Goal: Task Accomplishment & Management: Complete application form

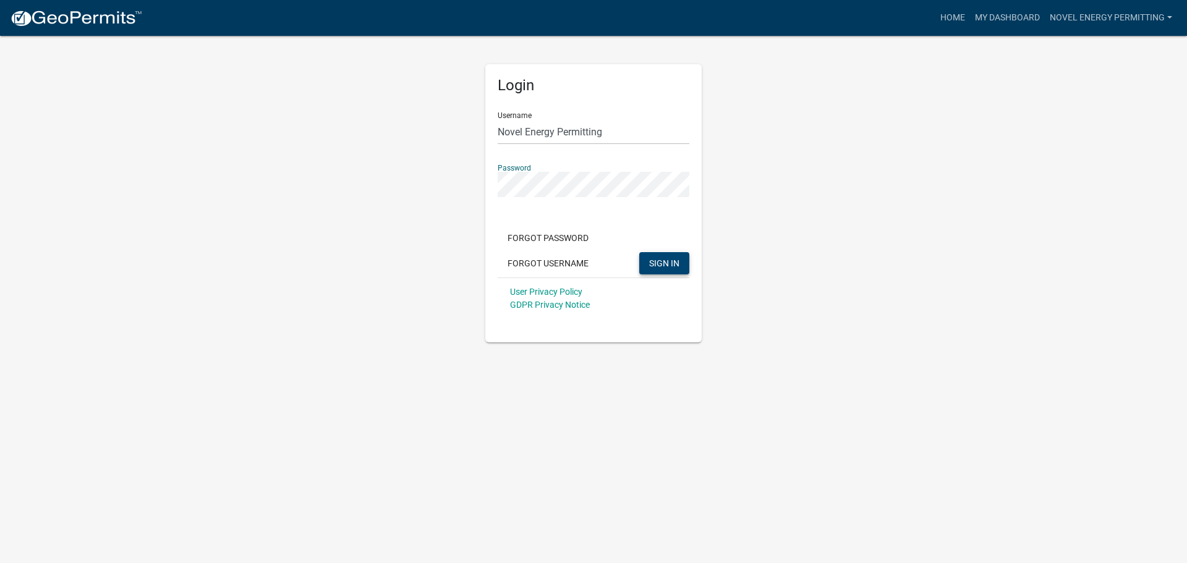
click at [657, 255] on button "SIGN IN" at bounding box center [664, 263] width 50 height 22
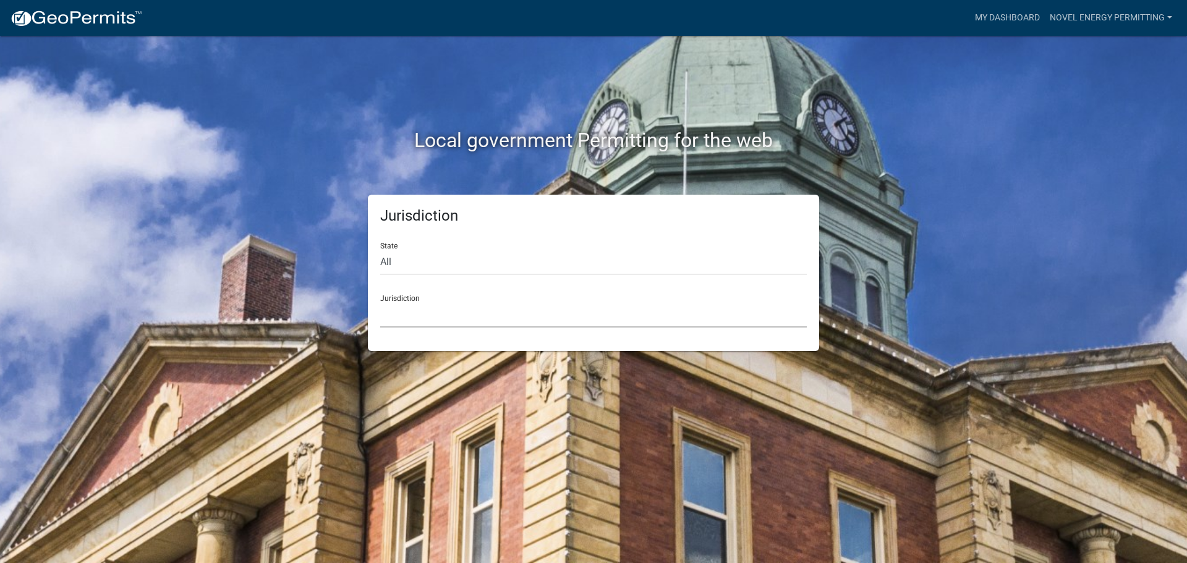
click at [488, 314] on select "[GEOGRAPHIC_DATA], [US_STATE] [GEOGRAPHIC_DATA], [US_STATE][PERSON_NAME][GEOGRA…" at bounding box center [593, 314] width 426 height 25
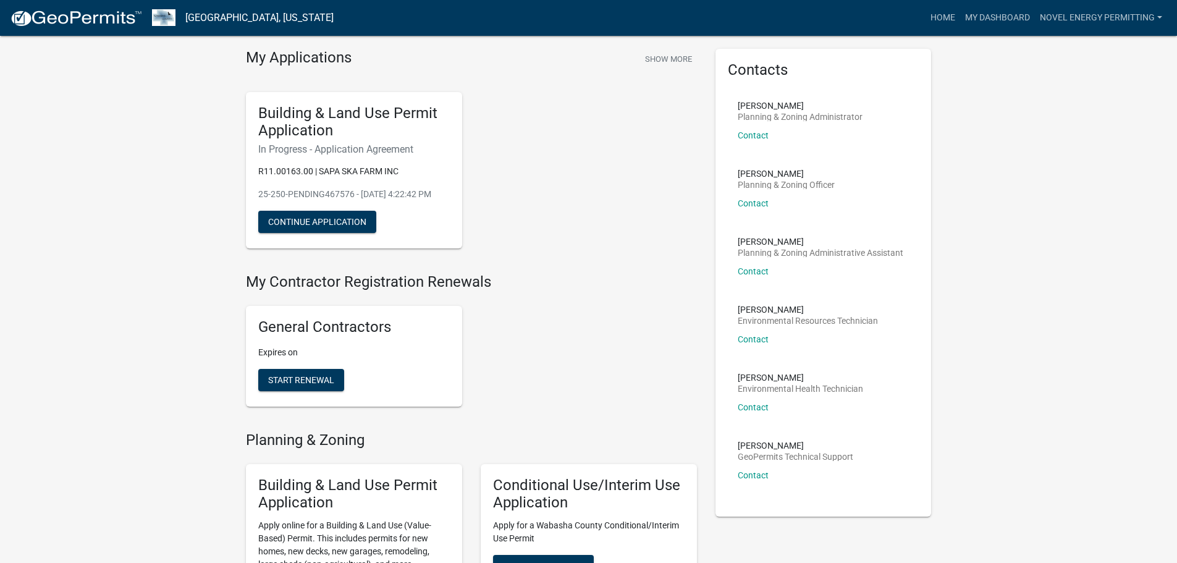
scroll to position [62, 0]
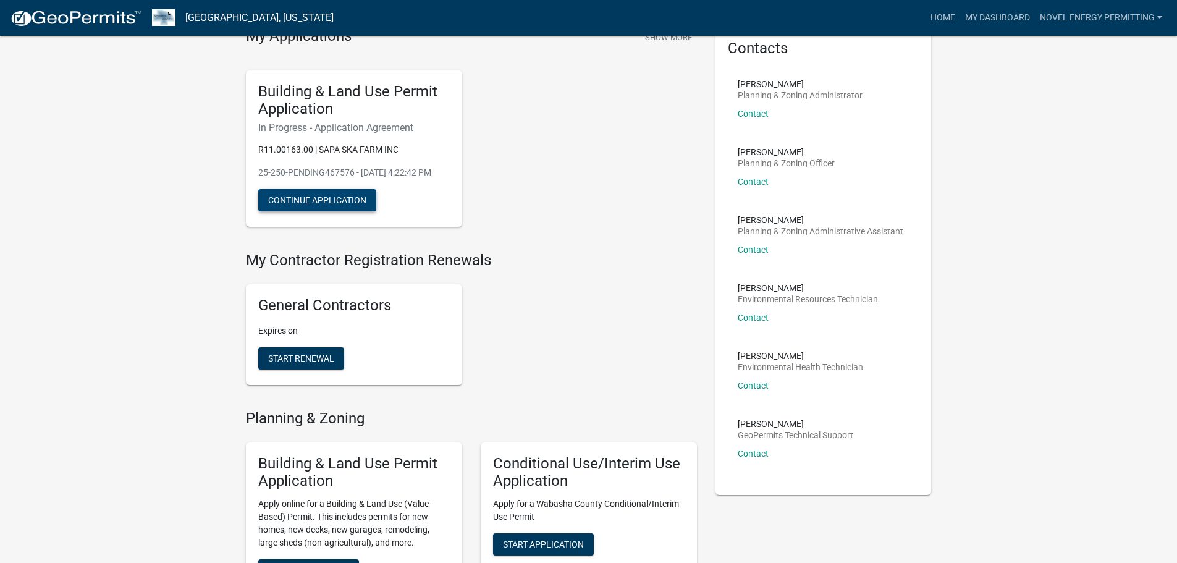
click at [343, 207] on button "Continue Application" at bounding box center [317, 200] width 118 height 22
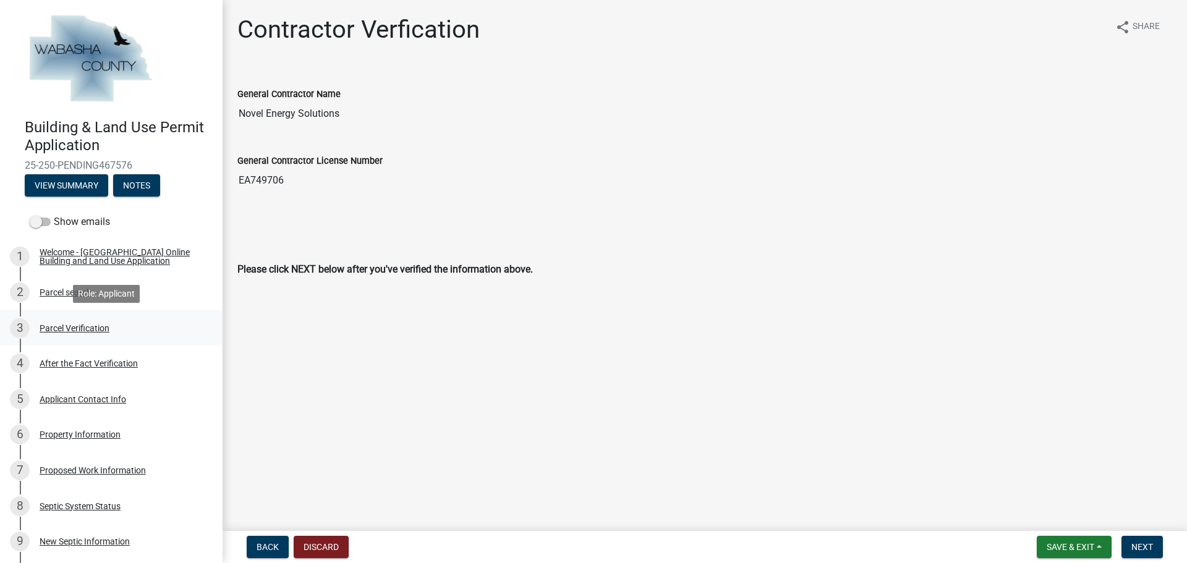
click at [128, 329] on div "3 Parcel Verification" at bounding box center [106, 328] width 193 height 20
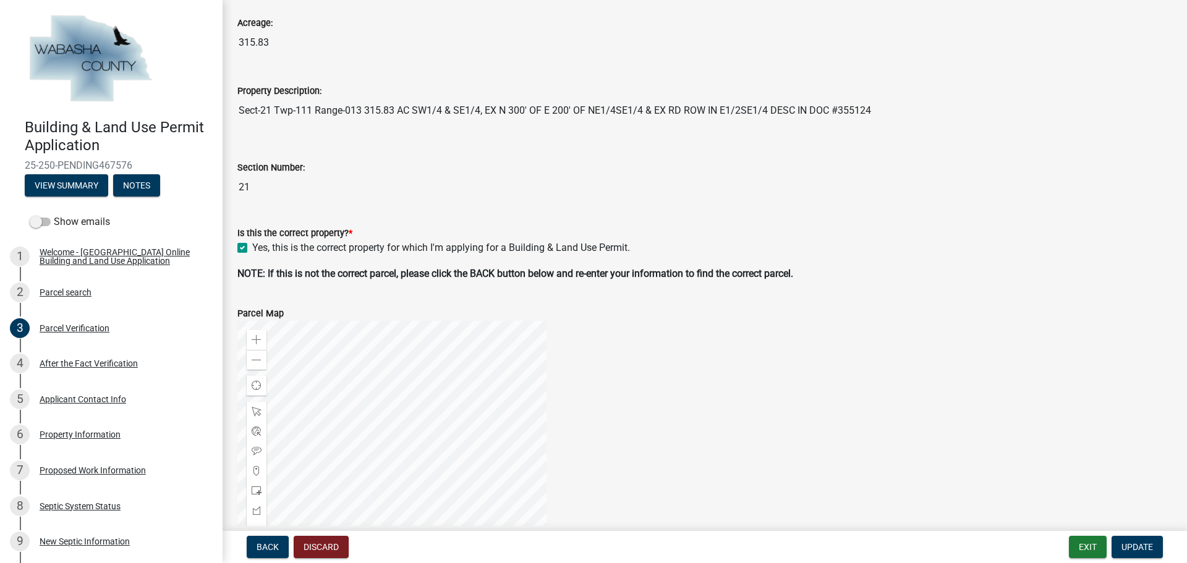
scroll to position [185, 0]
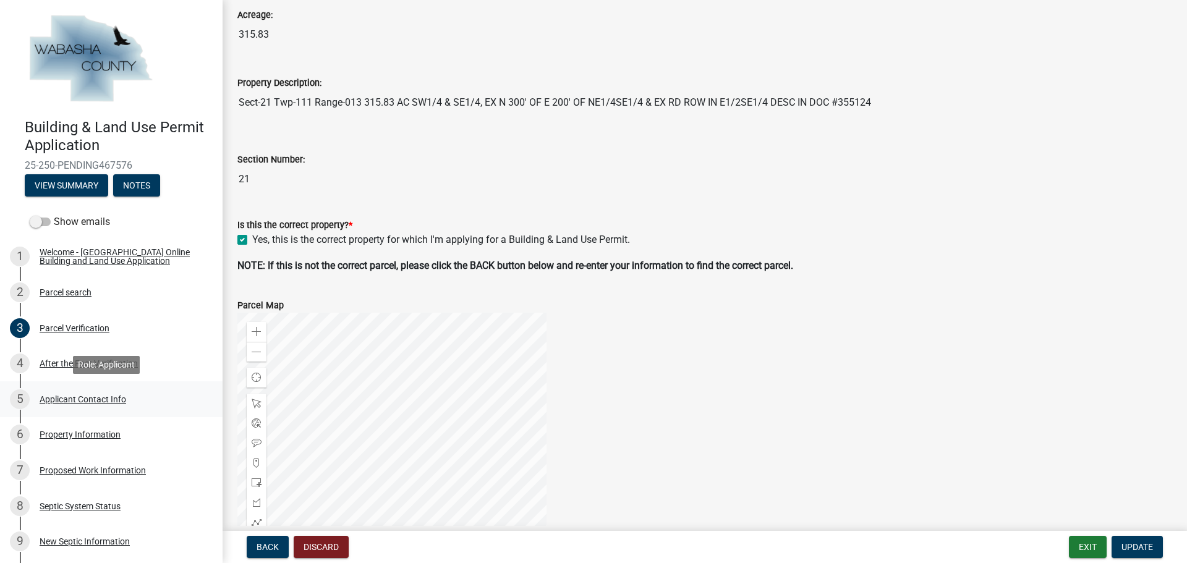
click at [95, 402] on div "Applicant Contact Info" at bounding box center [83, 399] width 87 height 9
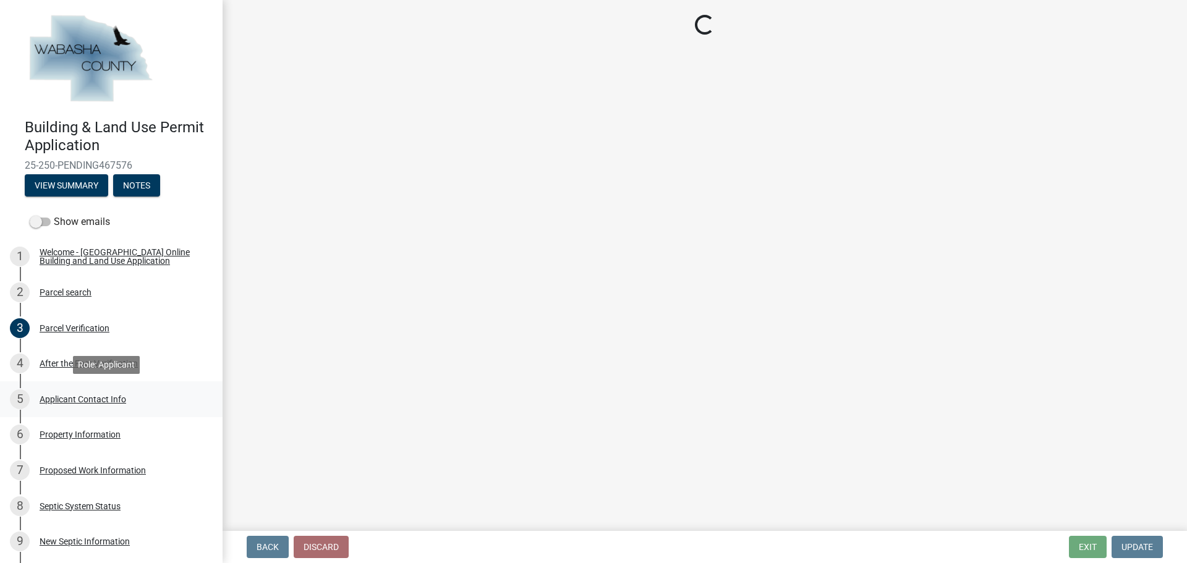
scroll to position [0, 0]
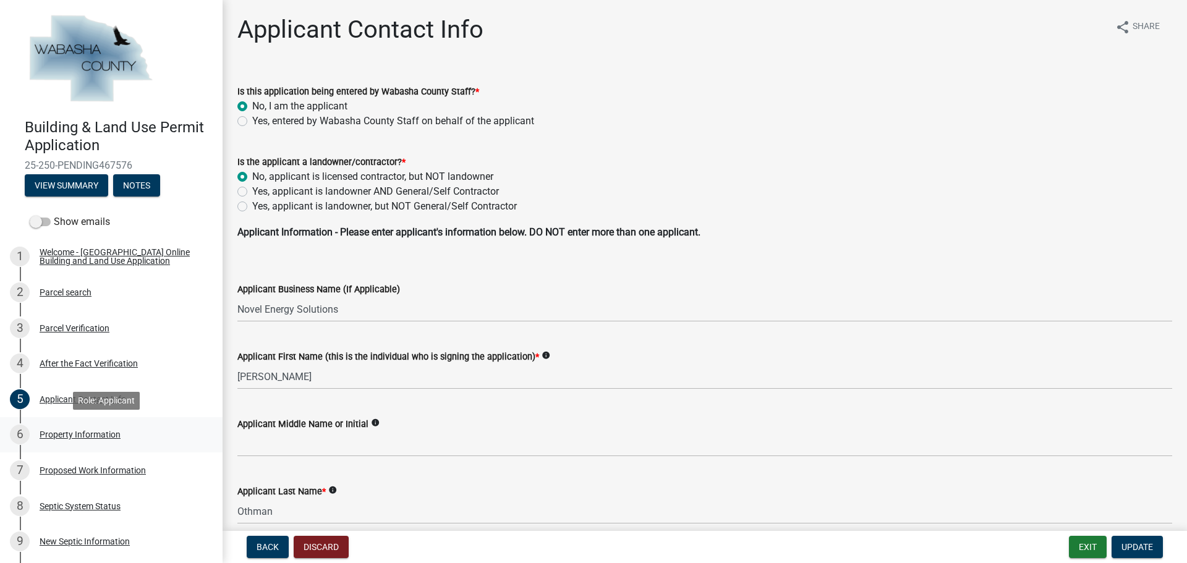
click at [116, 436] on div "Property Information" at bounding box center [80, 434] width 81 height 9
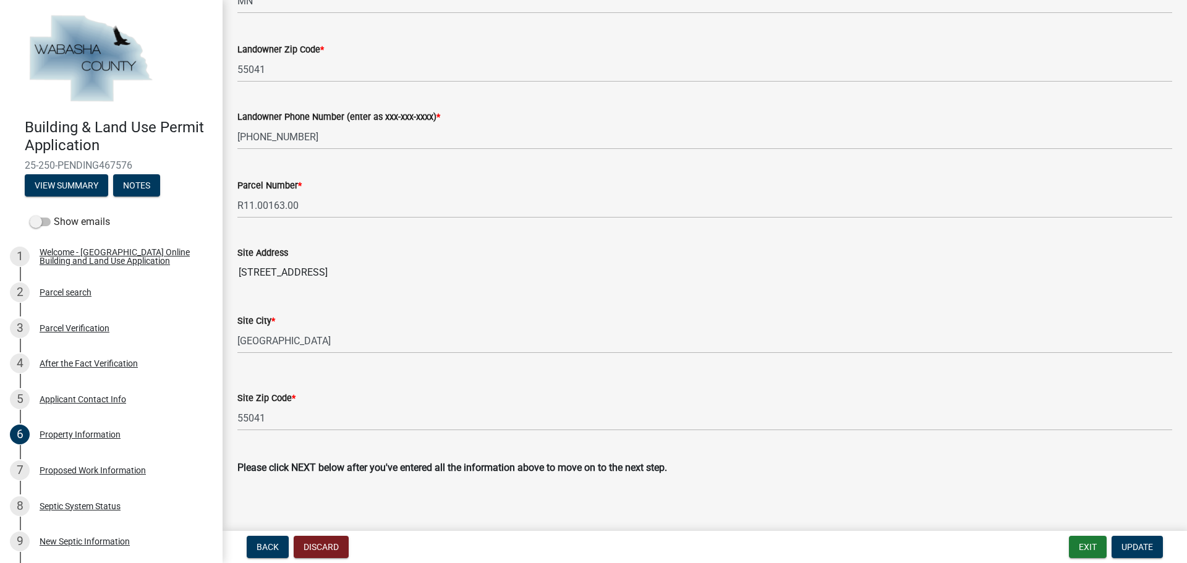
scroll to position [363, 0]
click at [272, 275] on input "[STREET_ADDRESS]" at bounding box center [704, 272] width 934 height 25
click at [260, 273] on input "[STREET_ADDRESS]" at bounding box center [704, 272] width 934 height 25
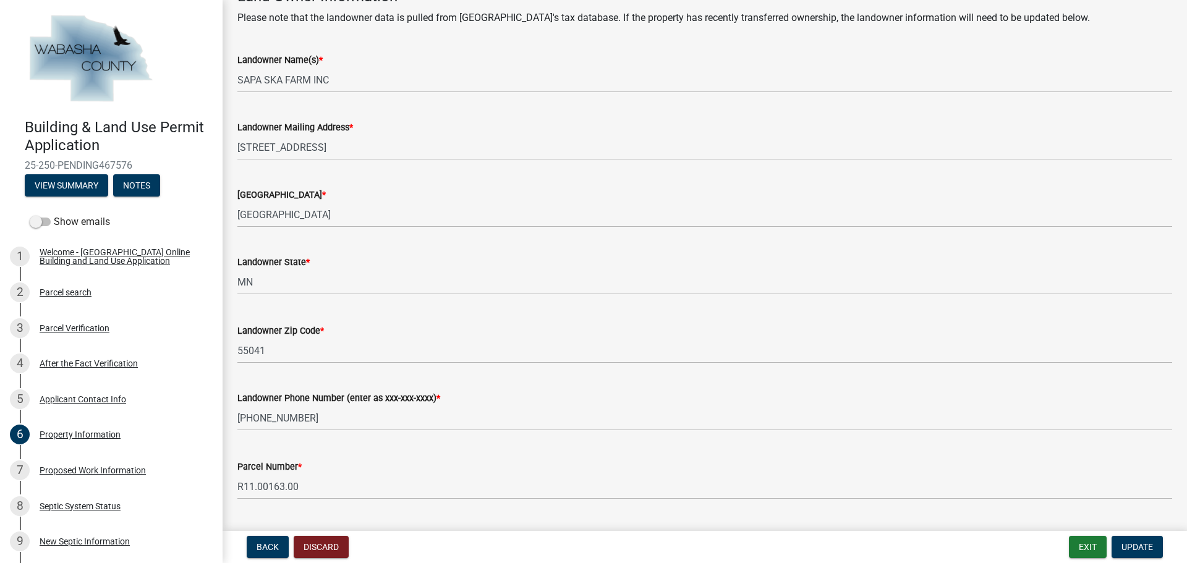
scroll to position [80, 0]
click at [92, 401] on div "Applicant Contact Info" at bounding box center [83, 399] width 87 height 9
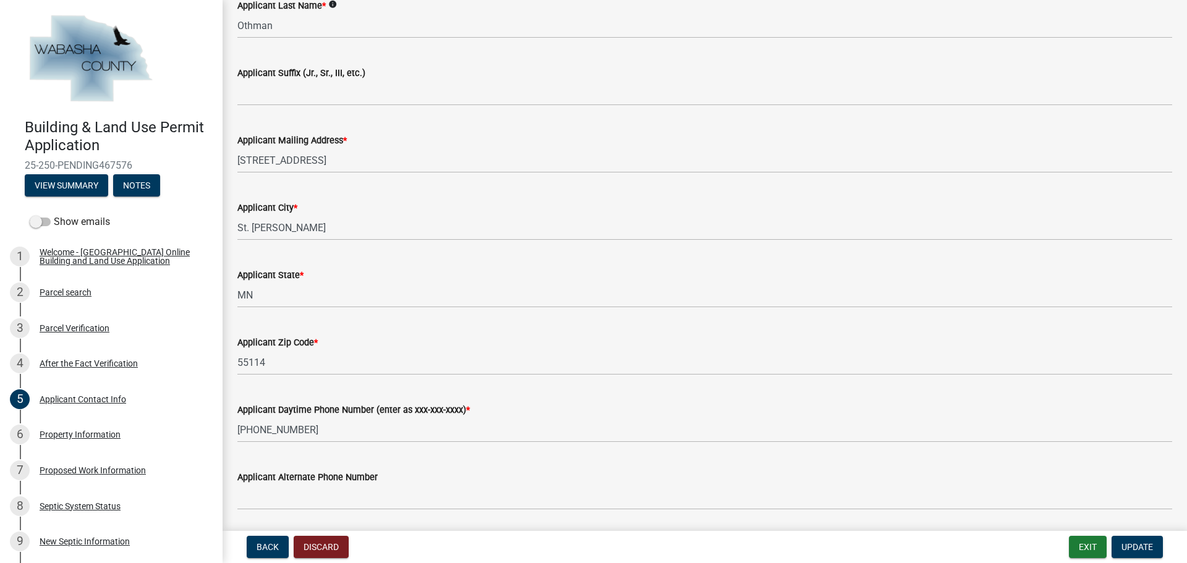
scroll to position [620, 0]
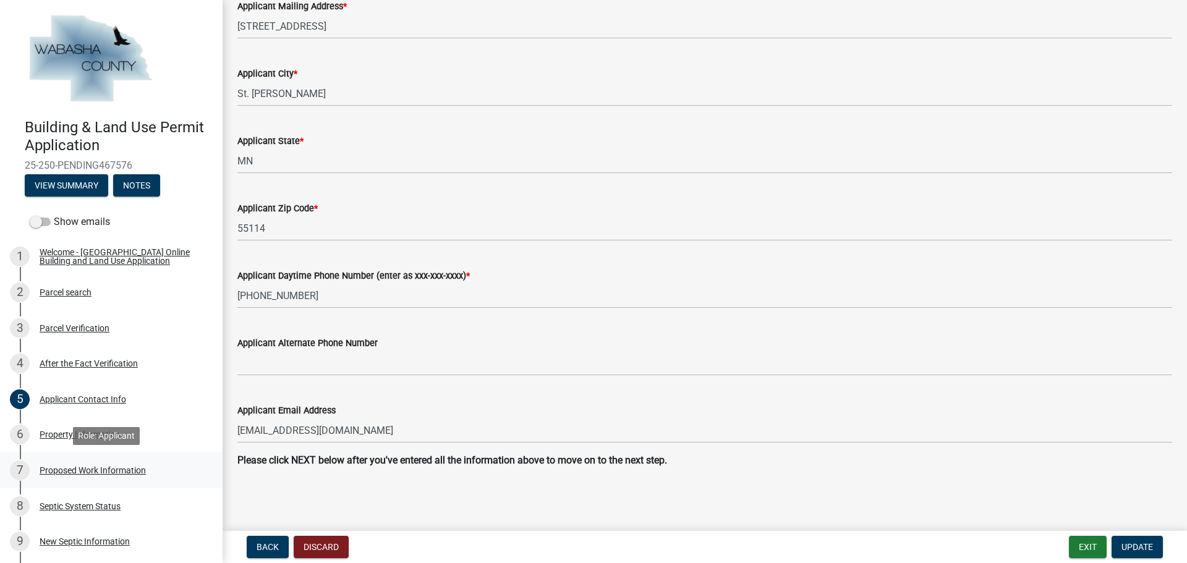
click at [106, 463] on div "7 Proposed Work Information" at bounding box center [106, 470] width 193 height 20
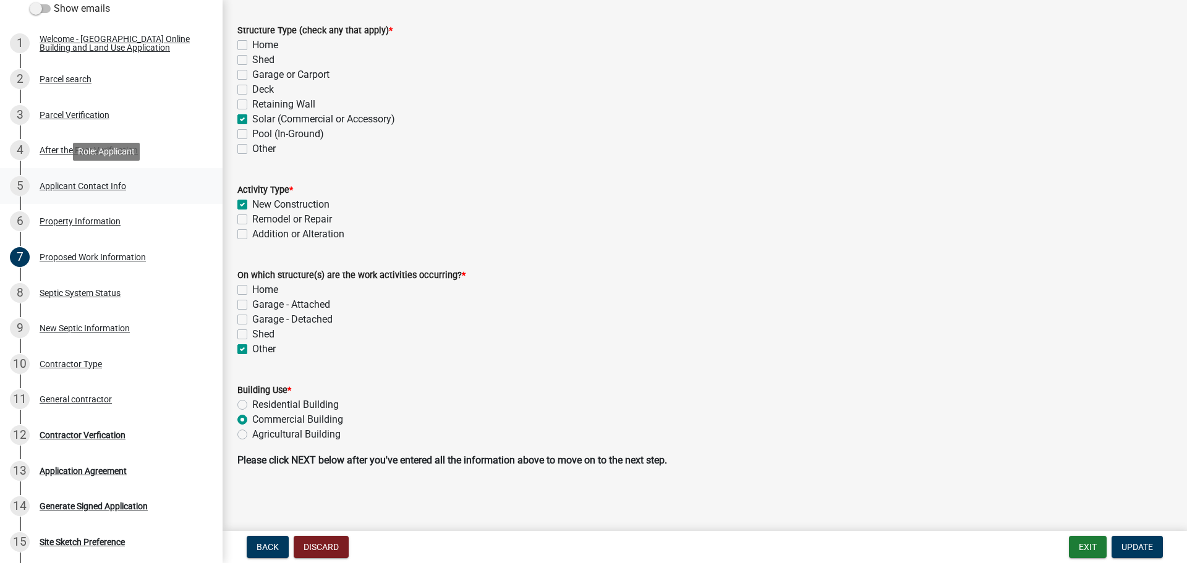
scroll to position [214, 0]
click at [117, 396] on div "11 General contractor" at bounding box center [106, 399] width 193 height 20
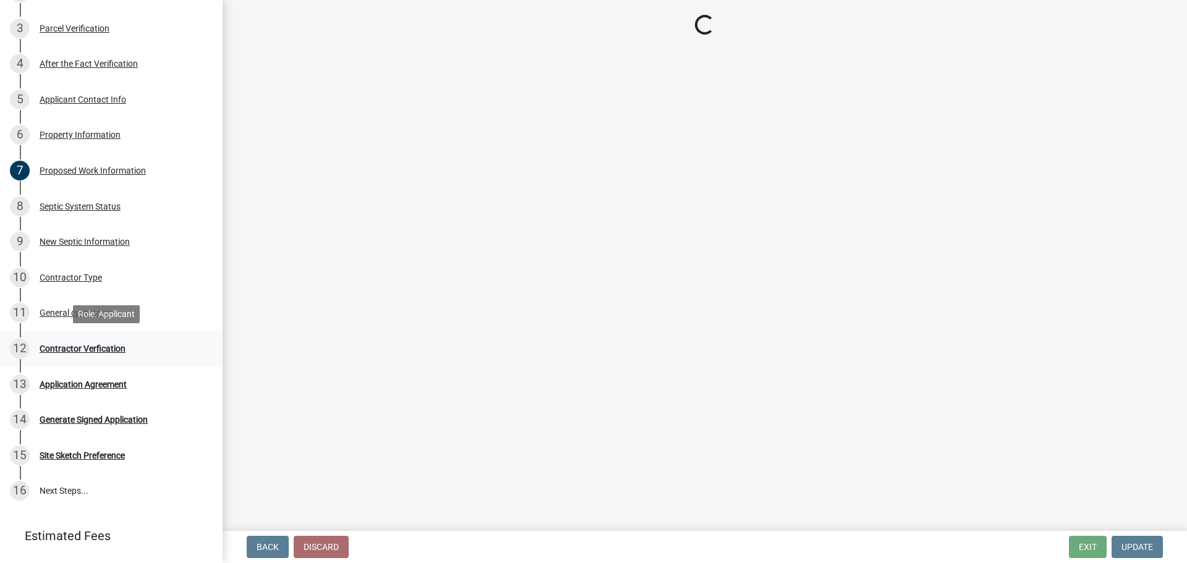
scroll to position [332, 0]
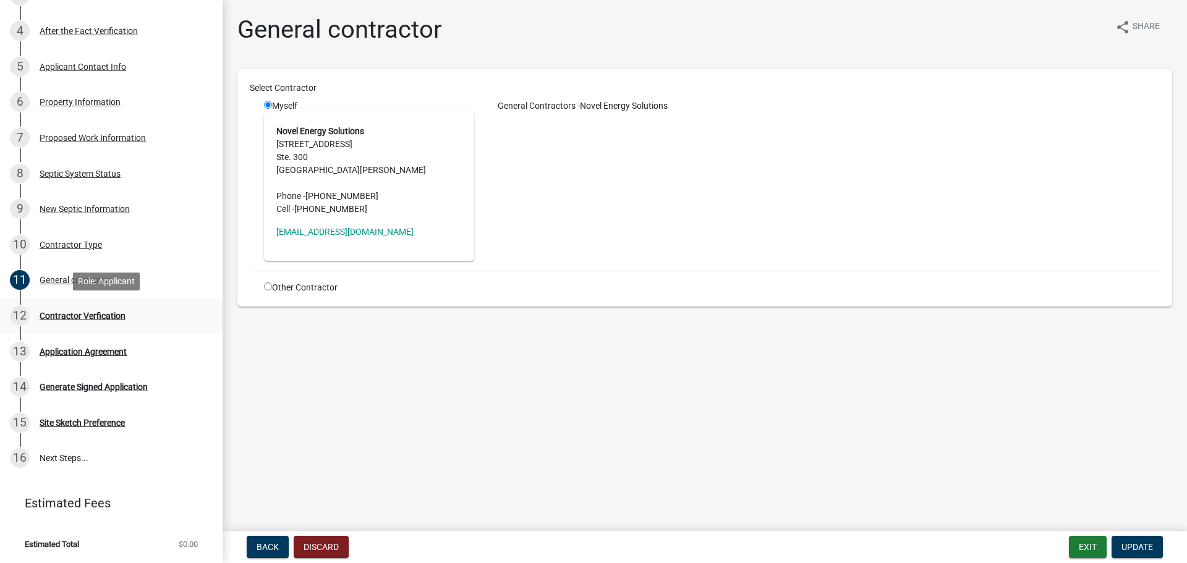
click at [108, 319] on div "Contractor Verfication" at bounding box center [83, 315] width 86 height 9
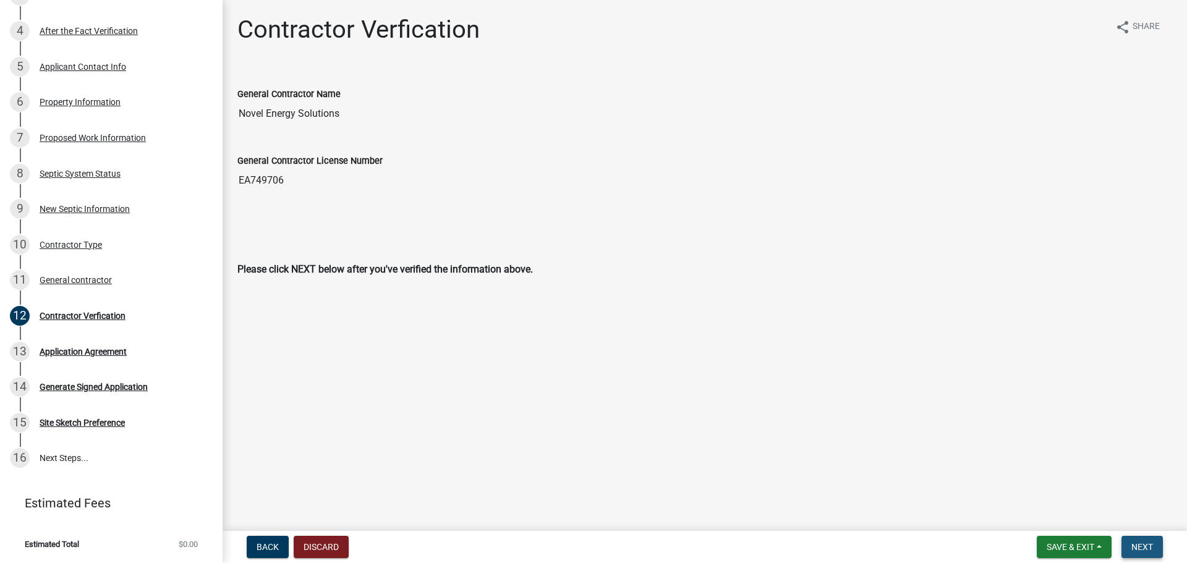
click at [1137, 544] on span "Next" at bounding box center [1142, 547] width 22 height 10
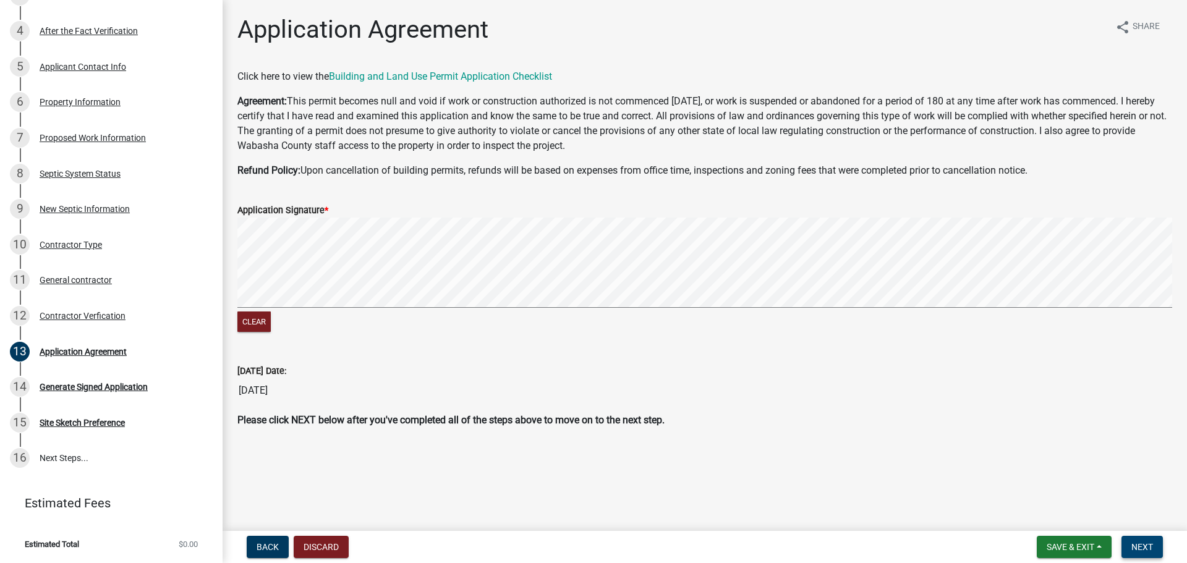
click at [1146, 544] on span "Next" at bounding box center [1142, 547] width 22 height 10
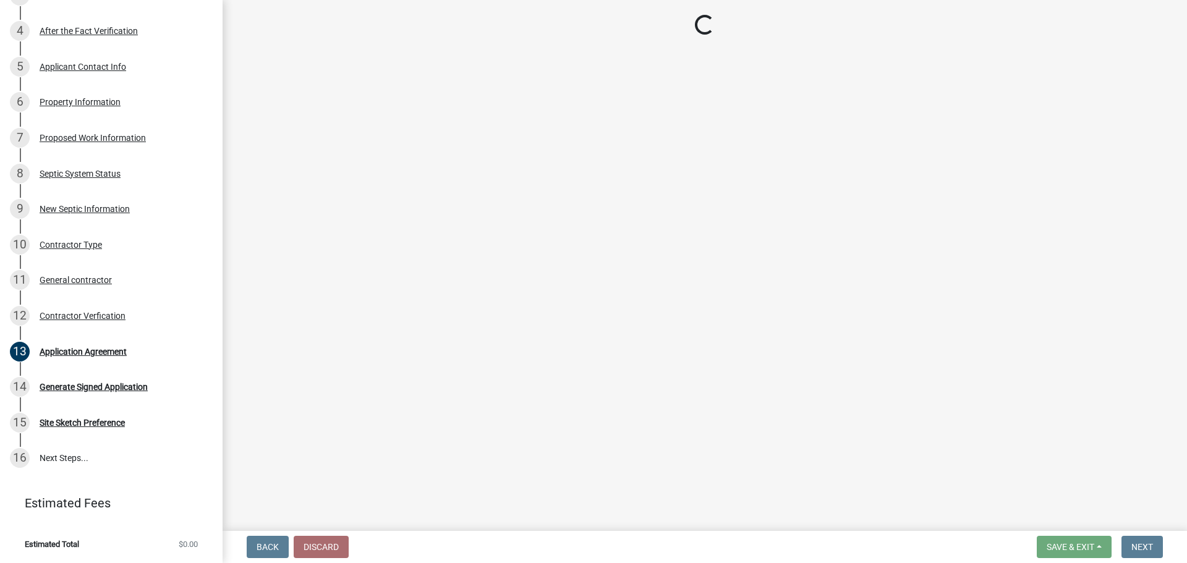
scroll to position [475, 0]
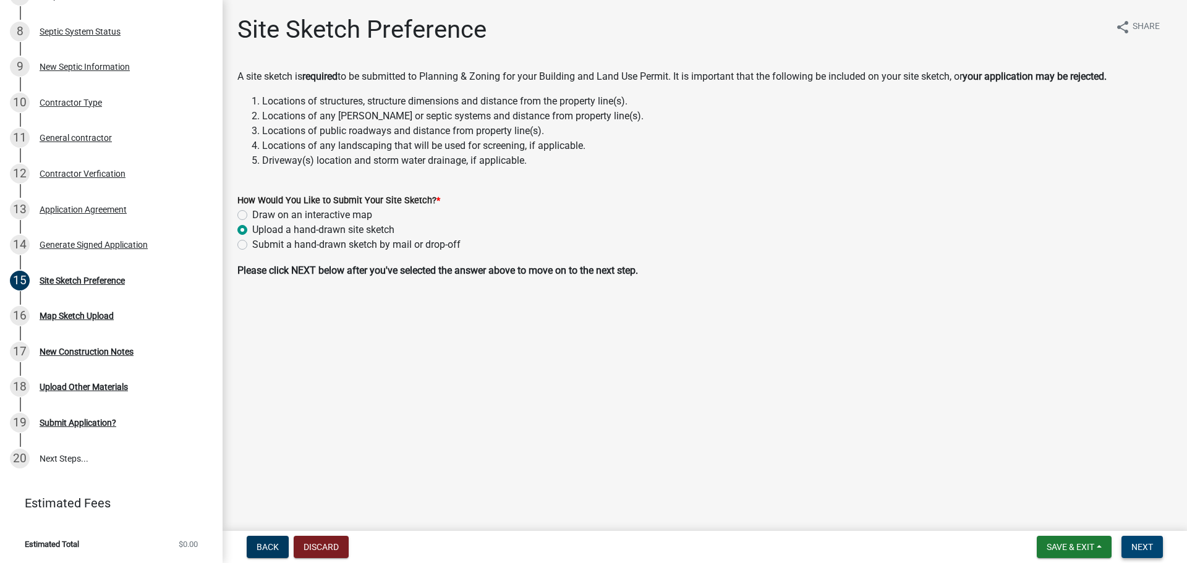
click at [1140, 542] on span "Next" at bounding box center [1142, 547] width 22 height 10
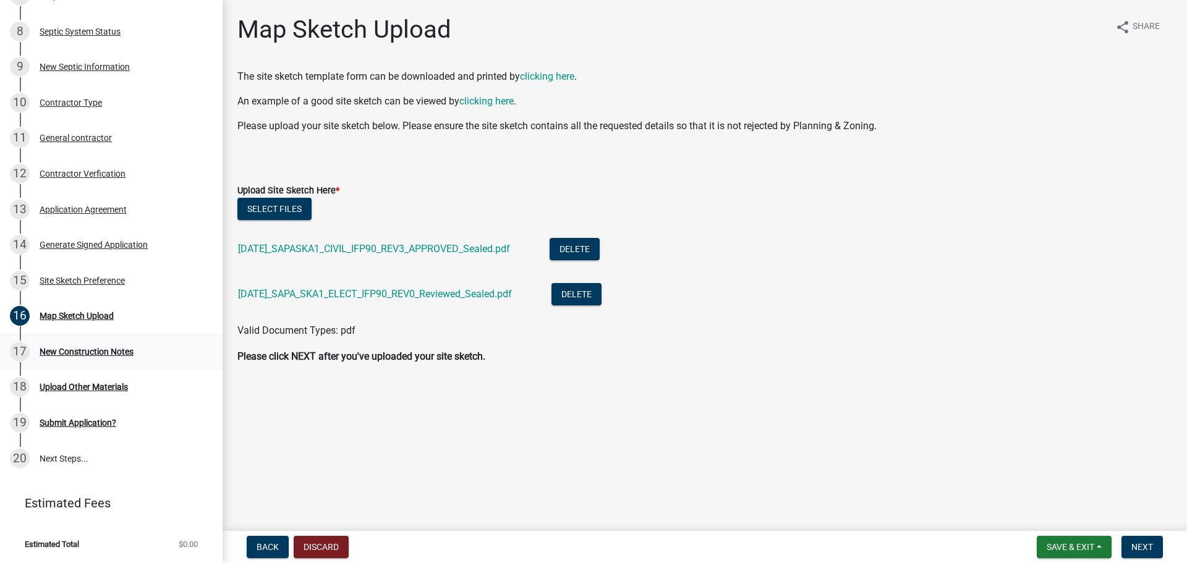
click at [117, 343] on div "17 New Construction Notes" at bounding box center [106, 352] width 193 height 20
click at [1133, 543] on span "Next" at bounding box center [1142, 547] width 22 height 10
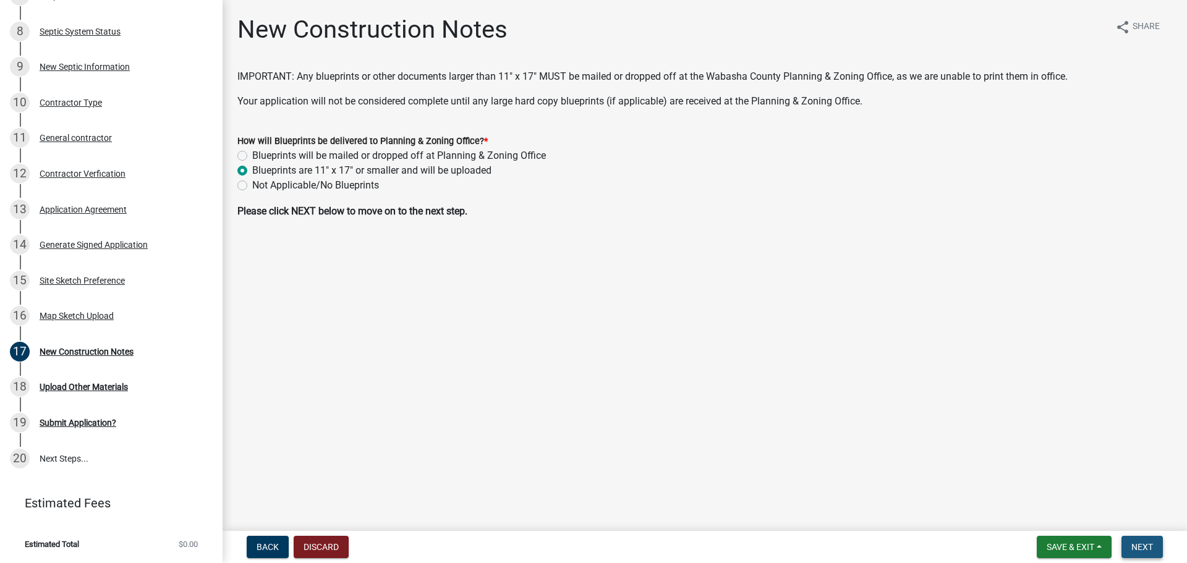
click at [1140, 546] on span "Next" at bounding box center [1142, 547] width 22 height 10
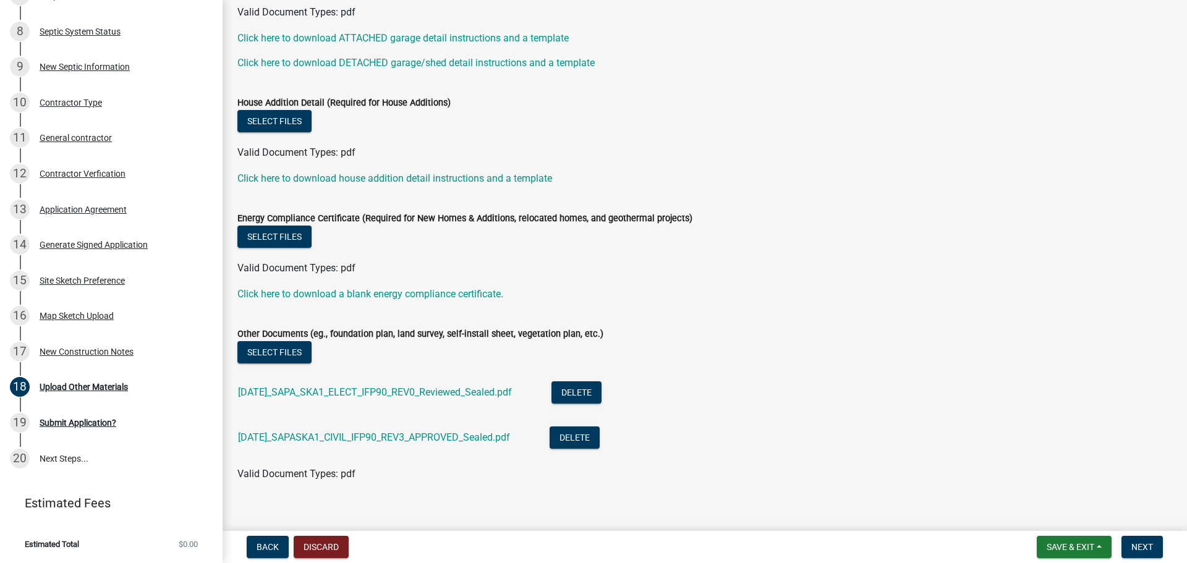
scroll to position [324, 0]
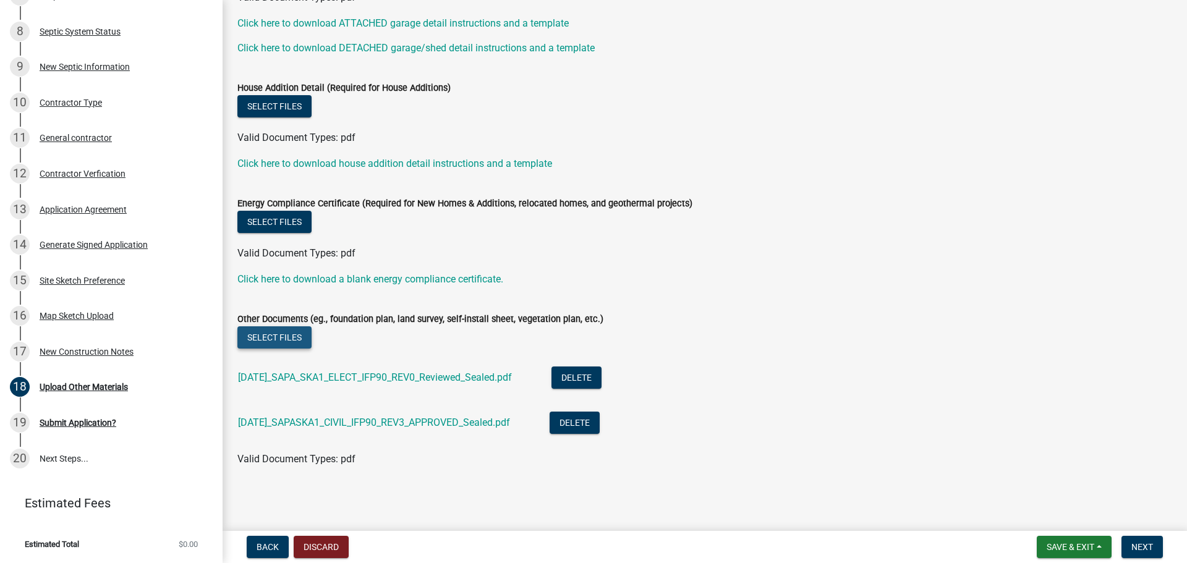
click at [267, 337] on button "Select files" at bounding box center [274, 337] width 74 height 22
click at [284, 334] on button "Select files" at bounding box center [274, 337] width 74 height 22
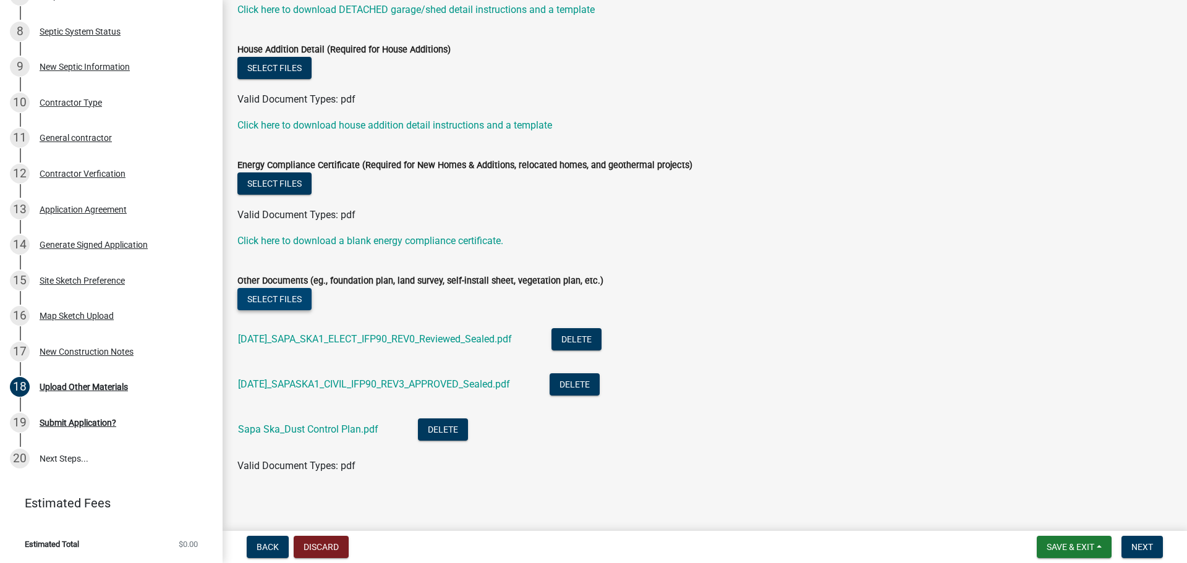
scroll to position [369, 0]
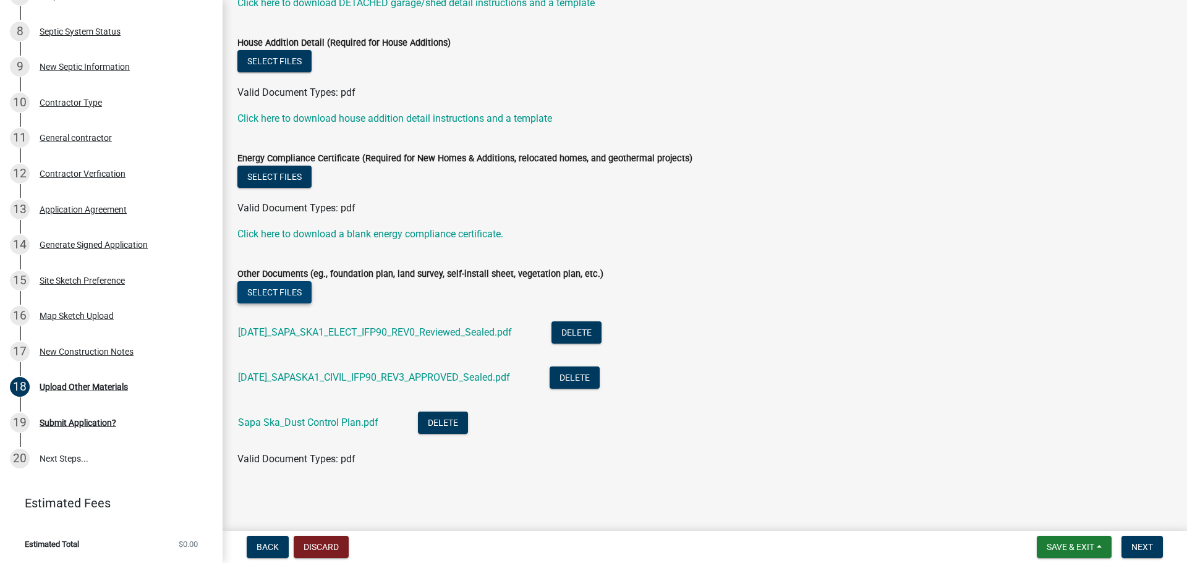
click at [297, 286] on button "Select files" at bounding box center [274, 292] width 74 height 22
click at [298, 293] on button "Select files" at bounding box center [274, 292] width 74 height 22
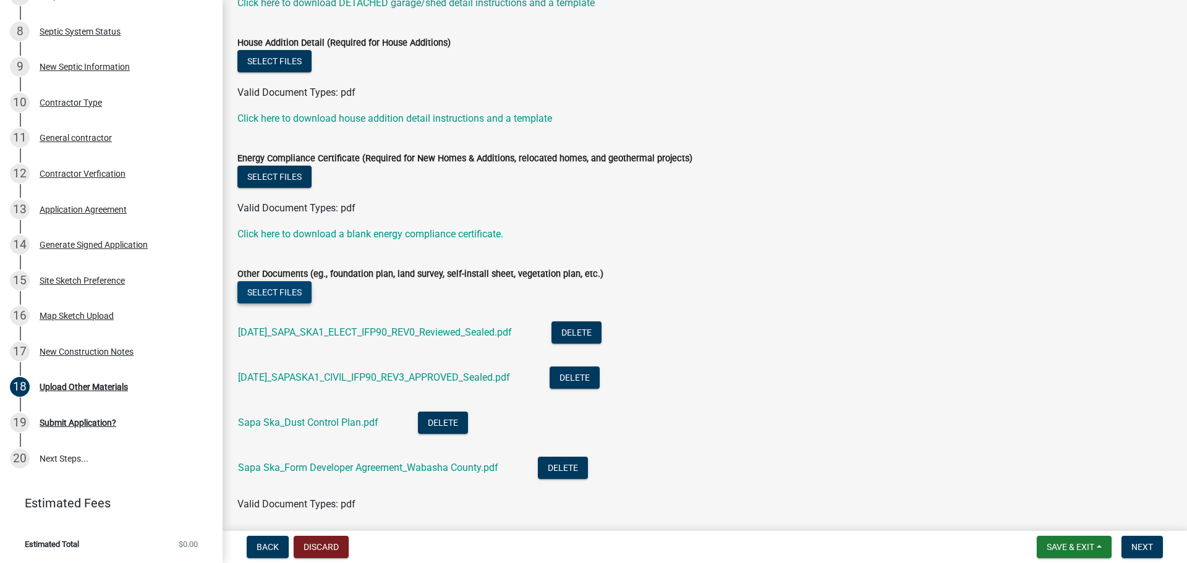
scroll to position [414, 0]
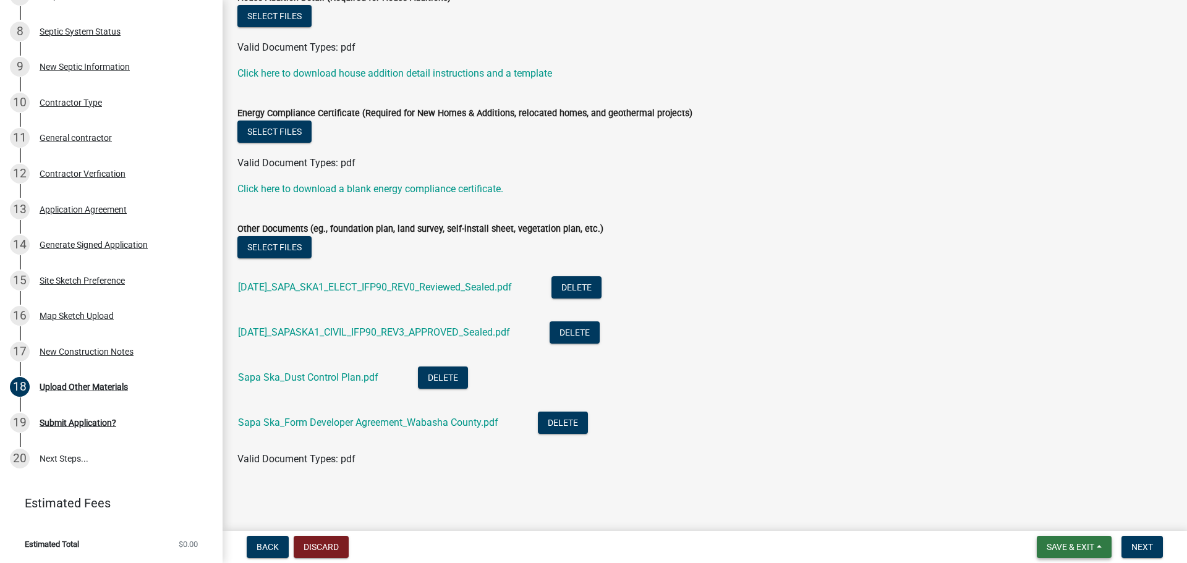
click at [1064, 542] on span "Save & Exit" at bounding box center [1070, 547] width 48 height 10
click at [1044, 480] on button "Save" at bounding box center [1061, 485] width 99 height 30
click at [286, 248] on button "Select files" at bounding box center [274, 247] width 74 height 22
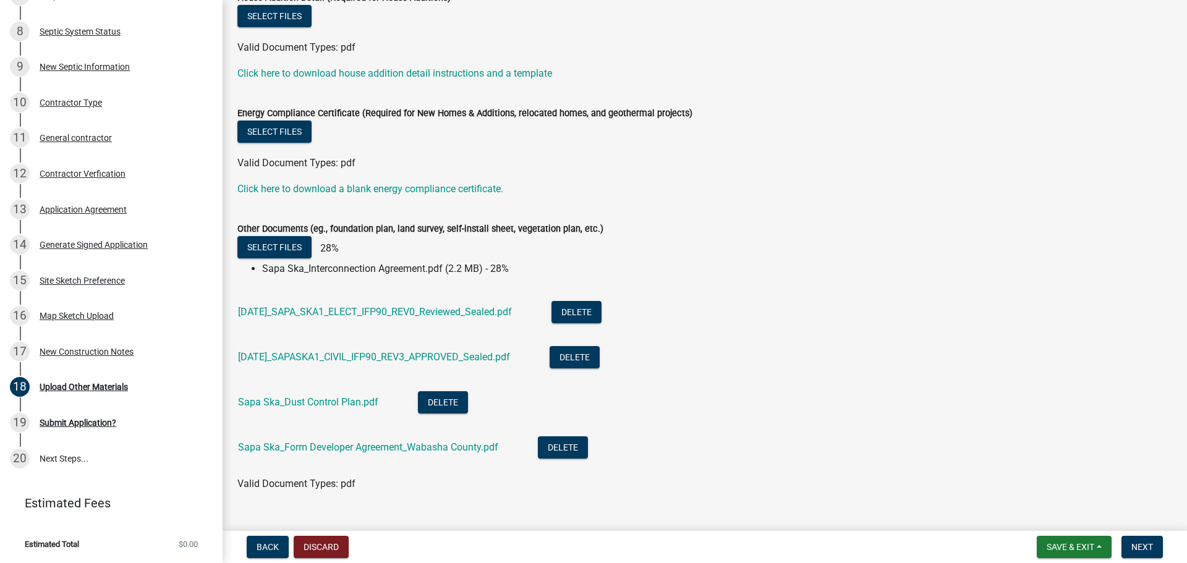
click at [796, 363] on li "[DATE]_SAPASKA1_CIVIL_IFP90_REV3_APPROVED_Sealed.pdf Delete" at bounding box center [704, 358] width 934 height 45
click at [1050, 538] on button "Save & Exit" at bounding box center [1073, 547] width 75 height 22
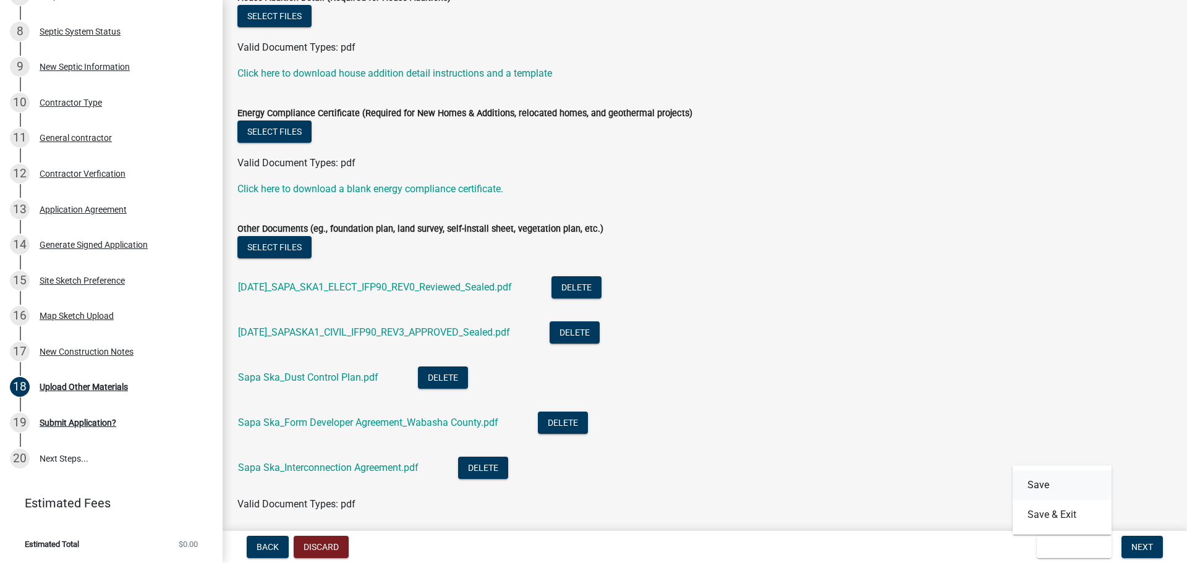
click at [1038, 482] on button "Save" at bounding box center [1061, 485] width 99 height 30
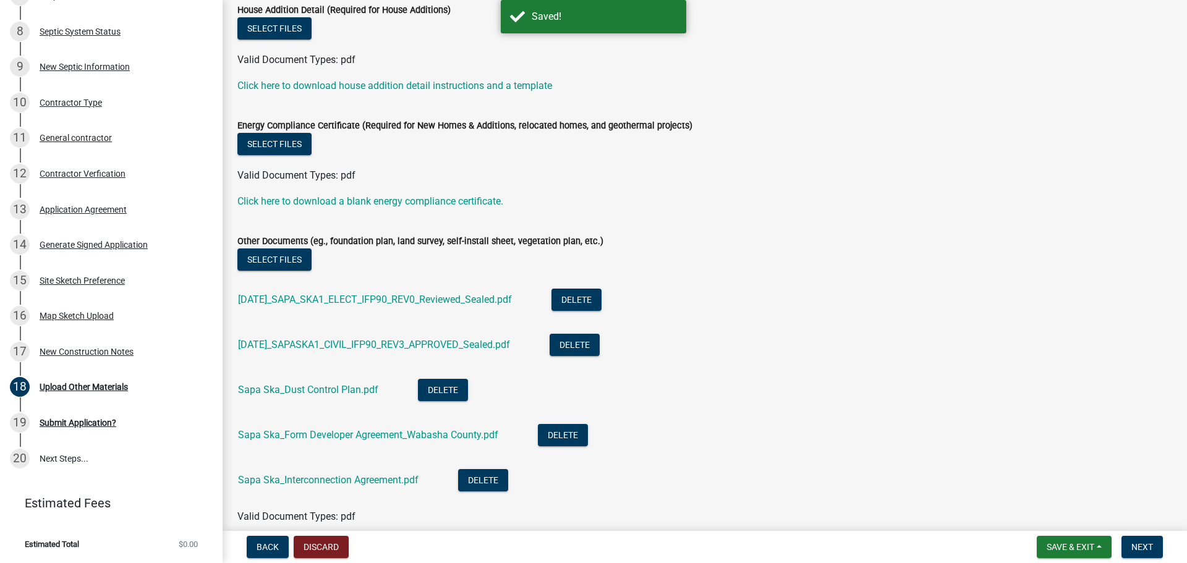
scroll to position [459, 0]
